Goal: Transaction & Acquisition: Purchase product/service

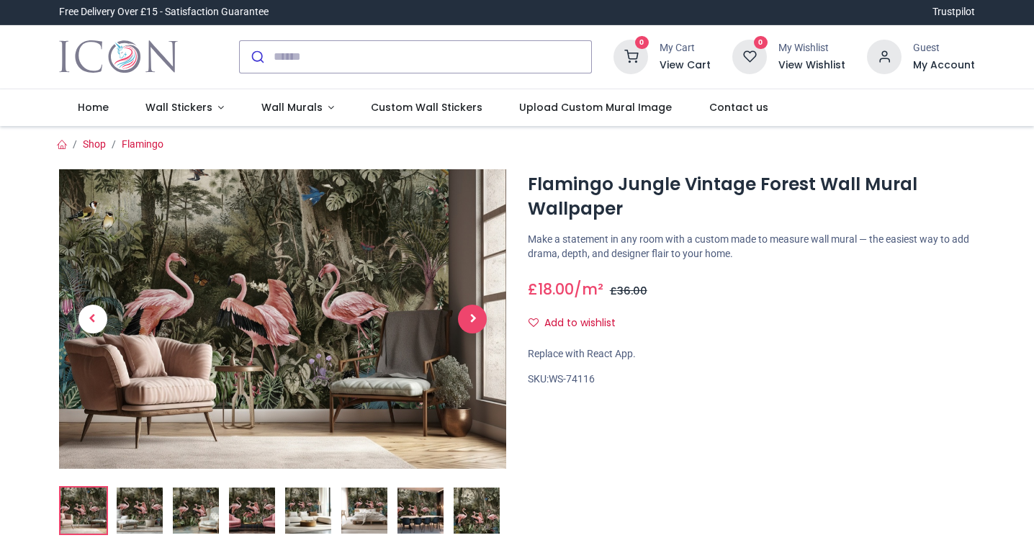
click at [472, 318] on span "Next" at bounding box center [472, 319] width 29 height 29
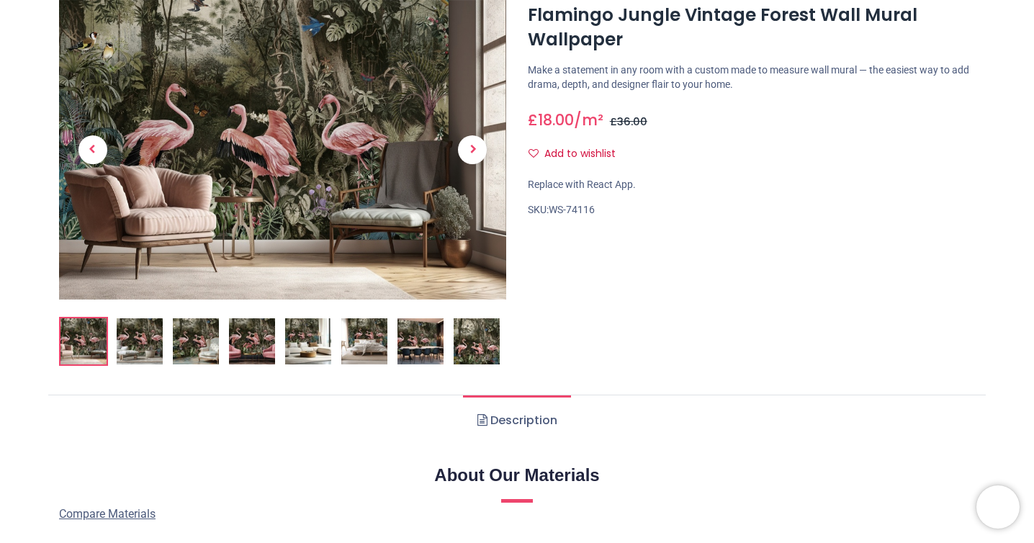
click at [282, 151] on img at bounding box center [282, 150] width 447 height 300
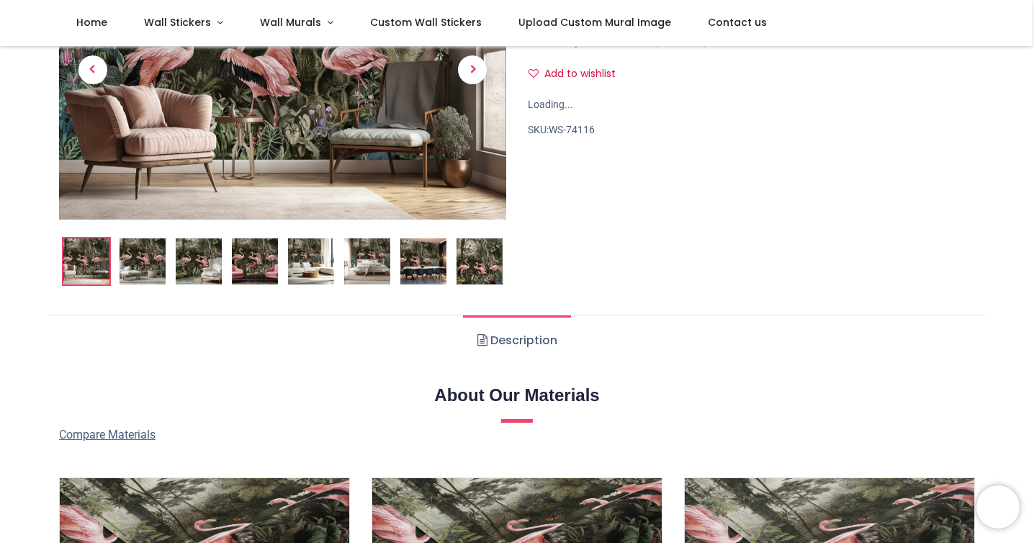
scroll to position [11, 0]
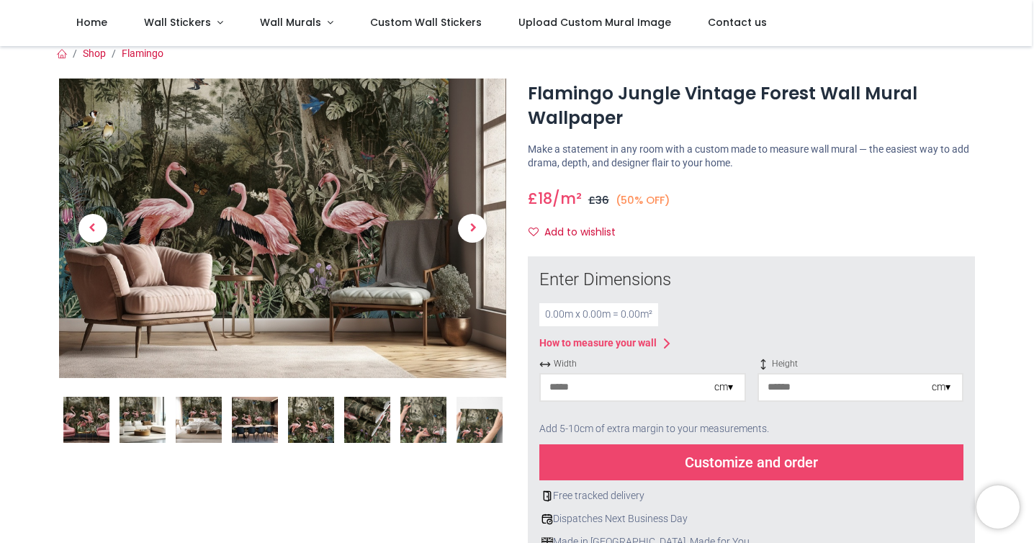
click at [140, 421] on img at bounding box center [143, 420] width 46 height 46
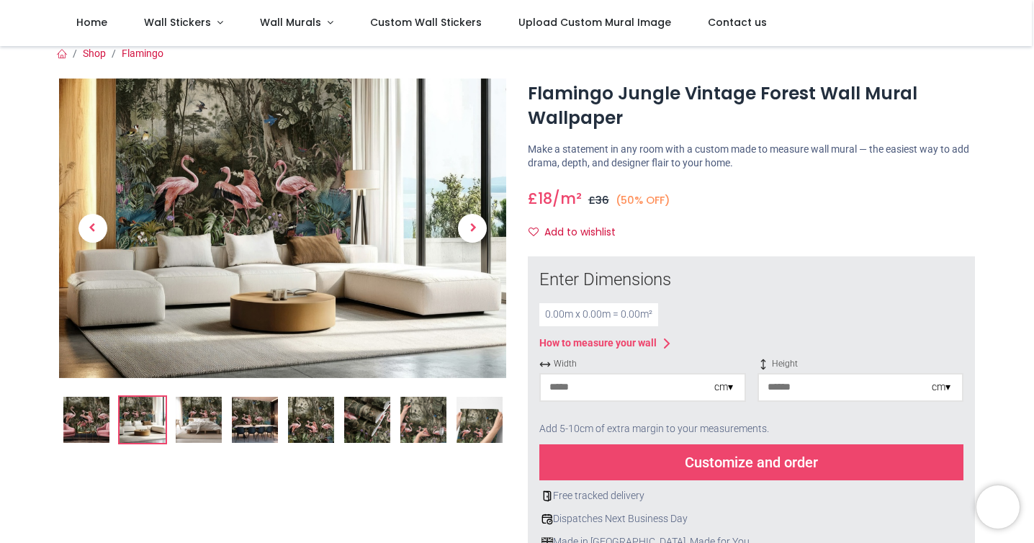
click at [199, 430] on img at bounding box center [199, 420] width 46 height 46
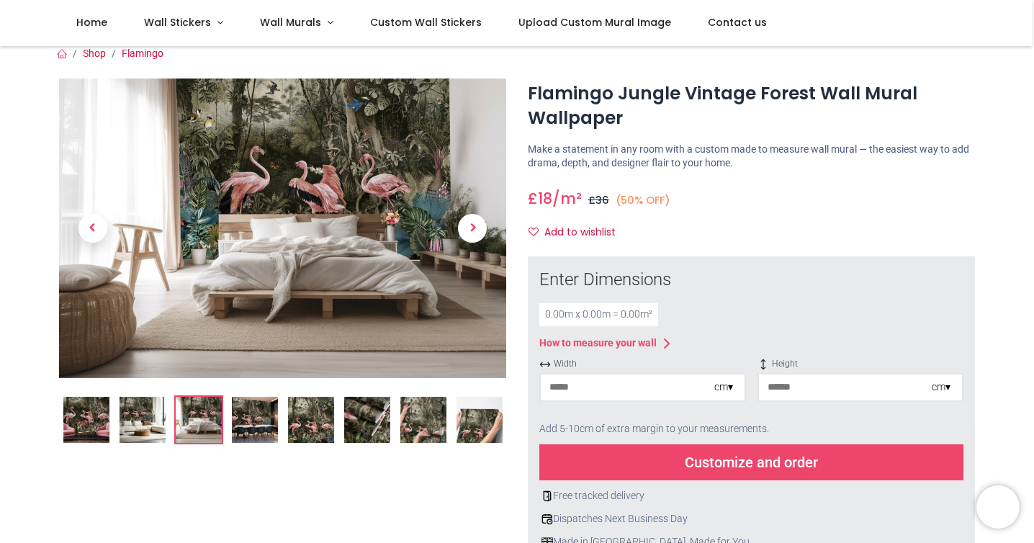
click at [243, 426] on img at bounding box center [255, 420] width 46 height 46
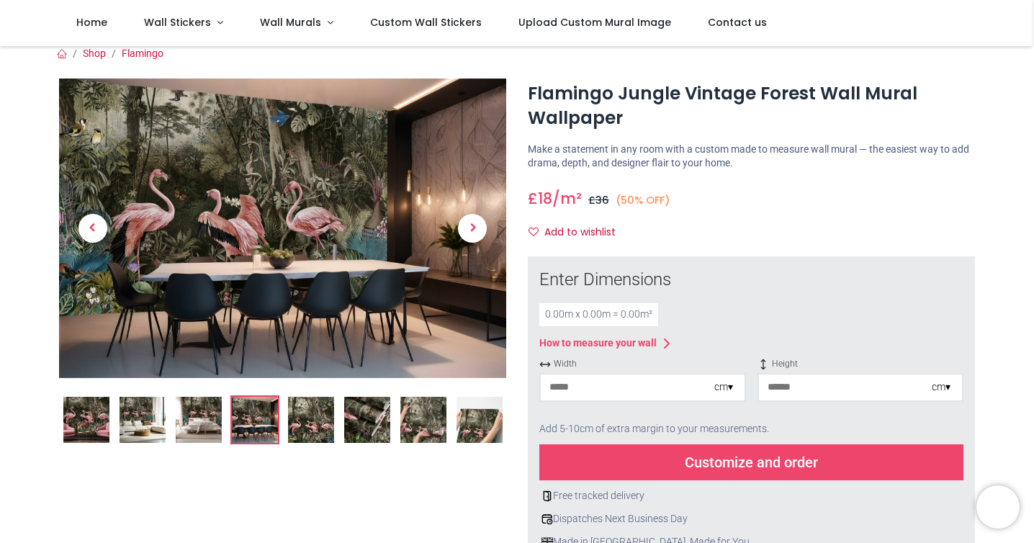
click at [298, 418] on img at bounding box center [311, 420] width 46 height 46
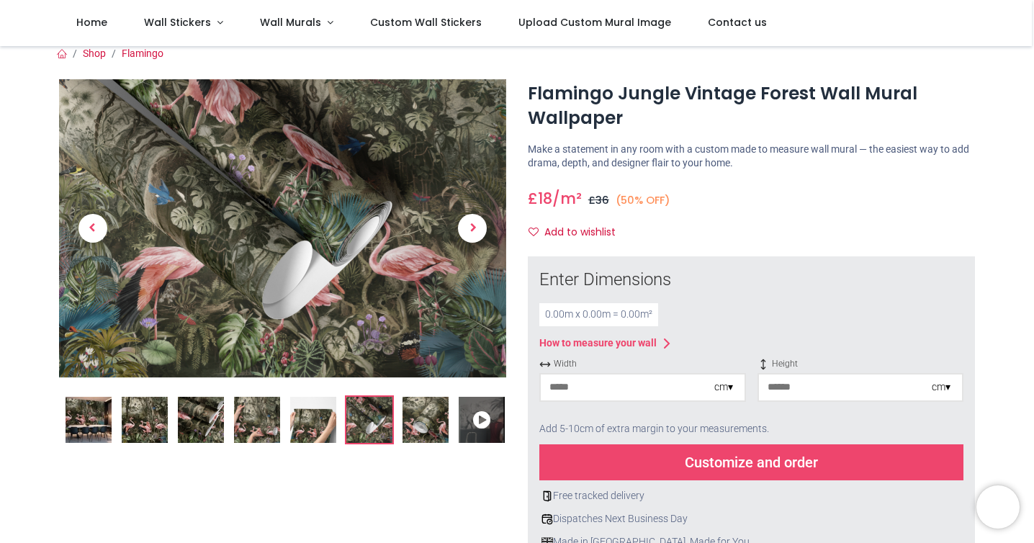
click at [265, 414] on img at bounding box center [257, 420] width 46 height 46
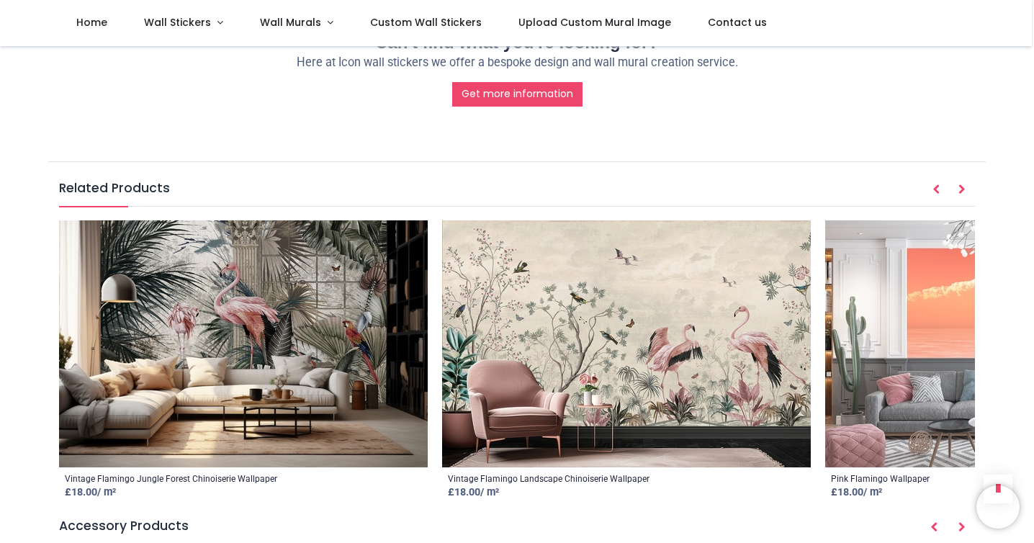
scroll to position [1901, 0]
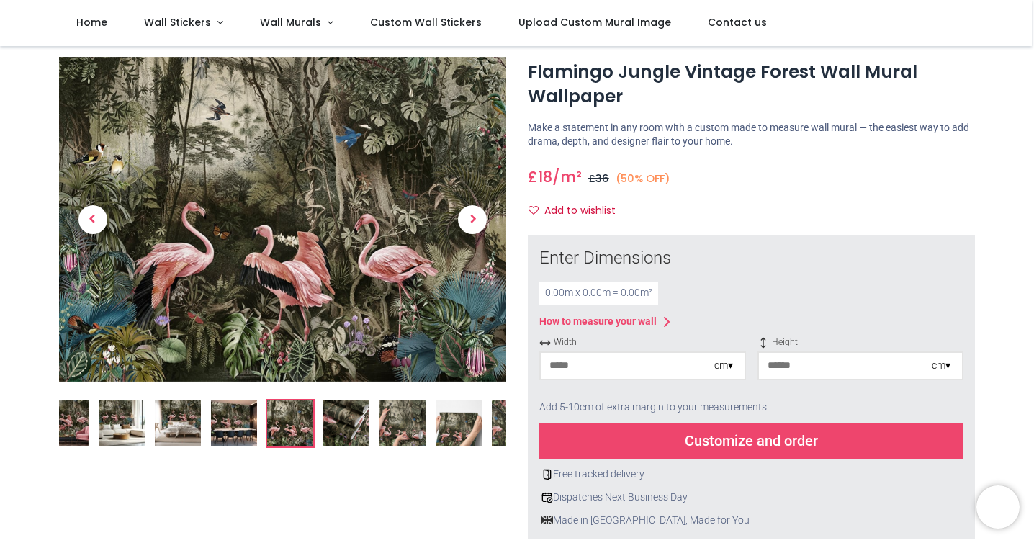
scroll to position [0, 0]
